Goal: Find specific page/section: Find specific page/section

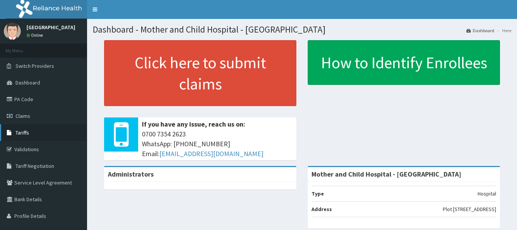
click at [26, 133] on span "Tariffs" at bounding box center [23, 132] width 14 height 7
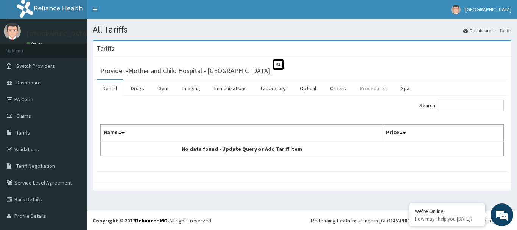
click at [364, 88] on link "Procedures" at bounding box center [373, 88] width 39 height 16
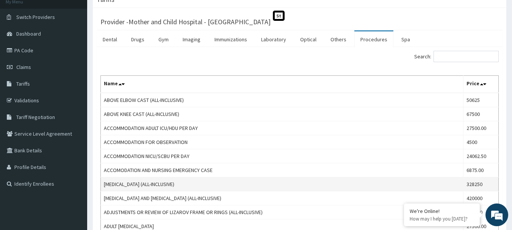
scroll to position [76, 0]
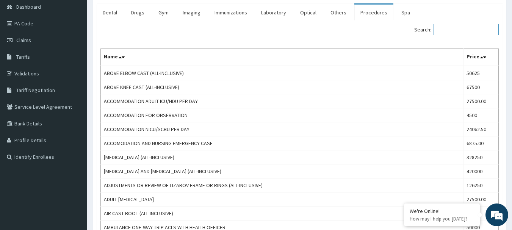
click at [457, 32] on input "Search:" at bounding box center [465, 29] width 65 height 11
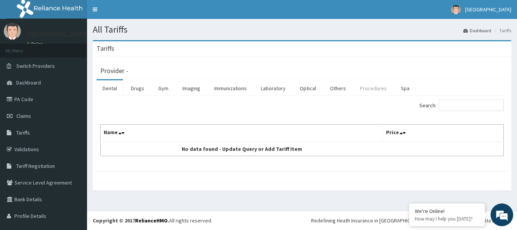
click at [365, 91] on link "Procedures" at bounding box center [373, 88] width 39 height 16
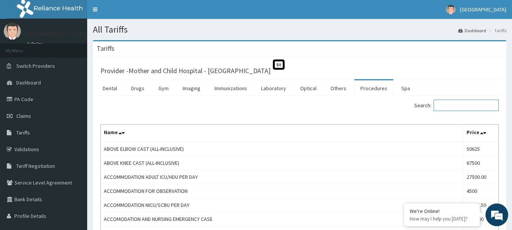
click at [467, 107] on input "Search:" at bounding box center [465, 105] width 65 height 11
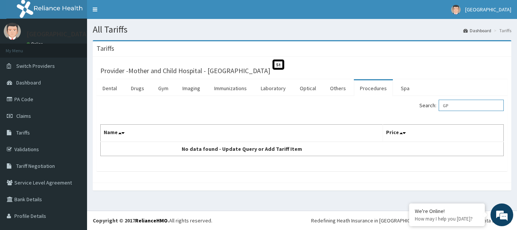
type input "G"
type input "M"
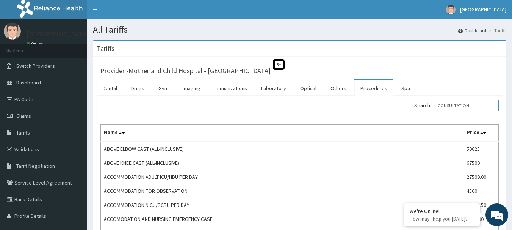
type input "CONSULTATION"
